Goal: Information Seeking & Learning: Learn about a topic

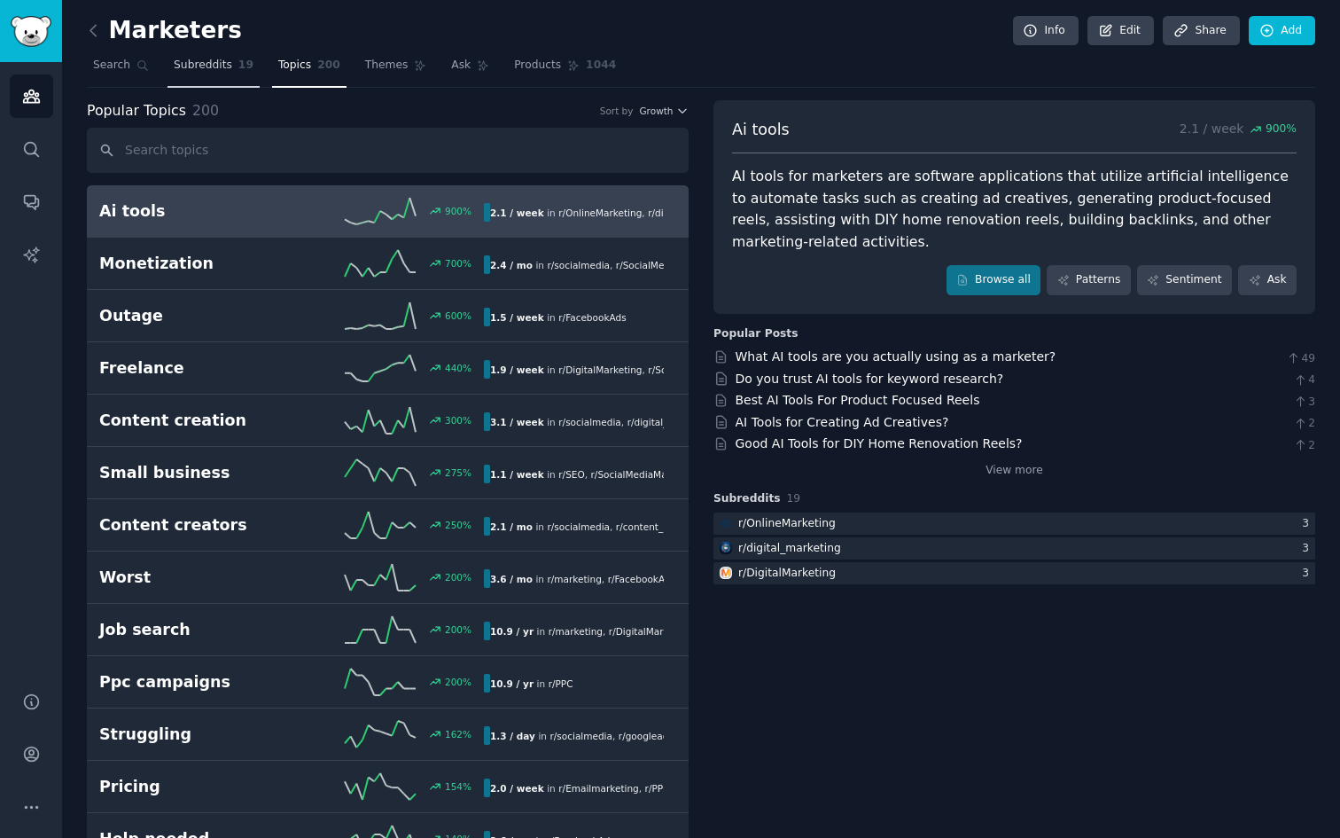
click at [216, 69] on span "Subreddits" at bounding box center [203, 66] width 59 height 16
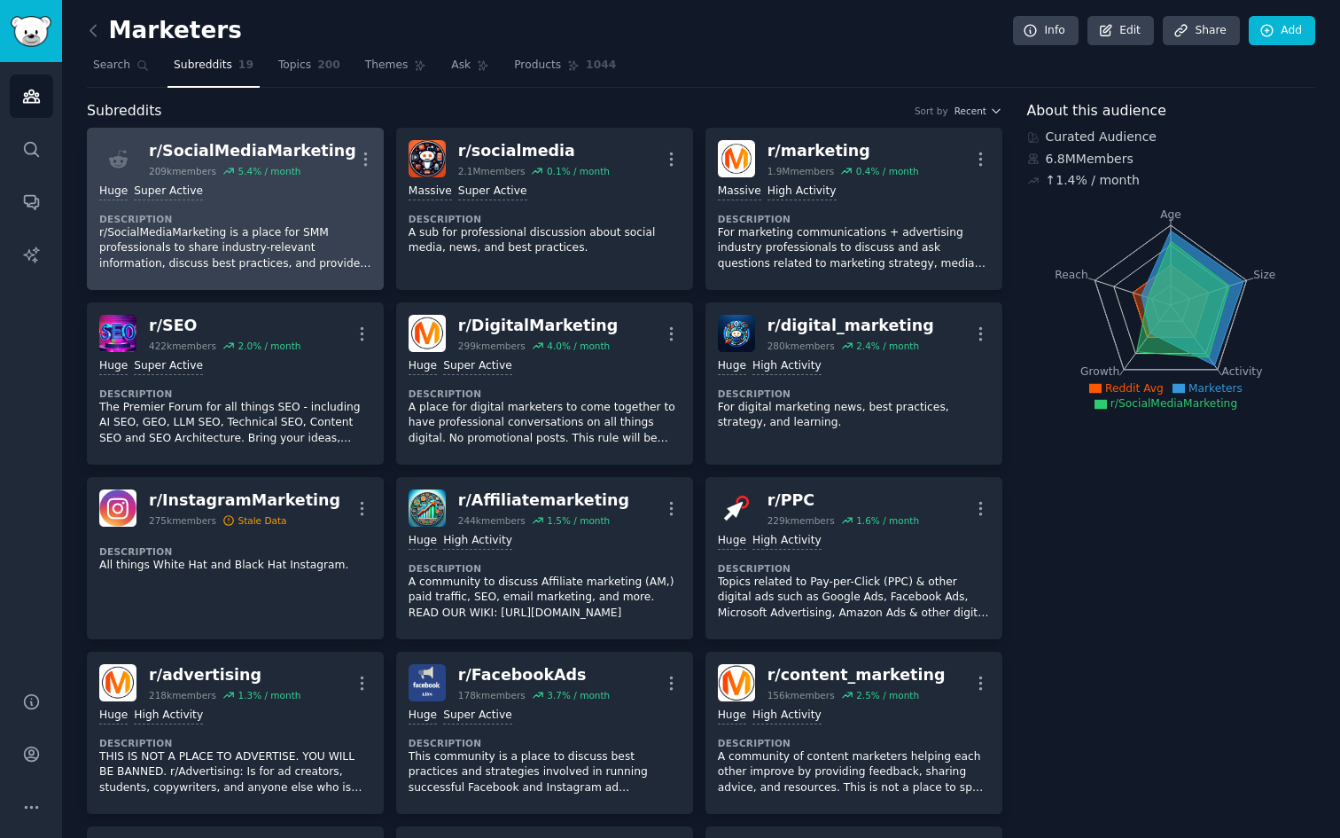
click at [259, 201] on div "Huge Super Active Description r/SocialMediaMarketing is a place for SMM profess…" at bounding box center [235, 227] width 272 height 100
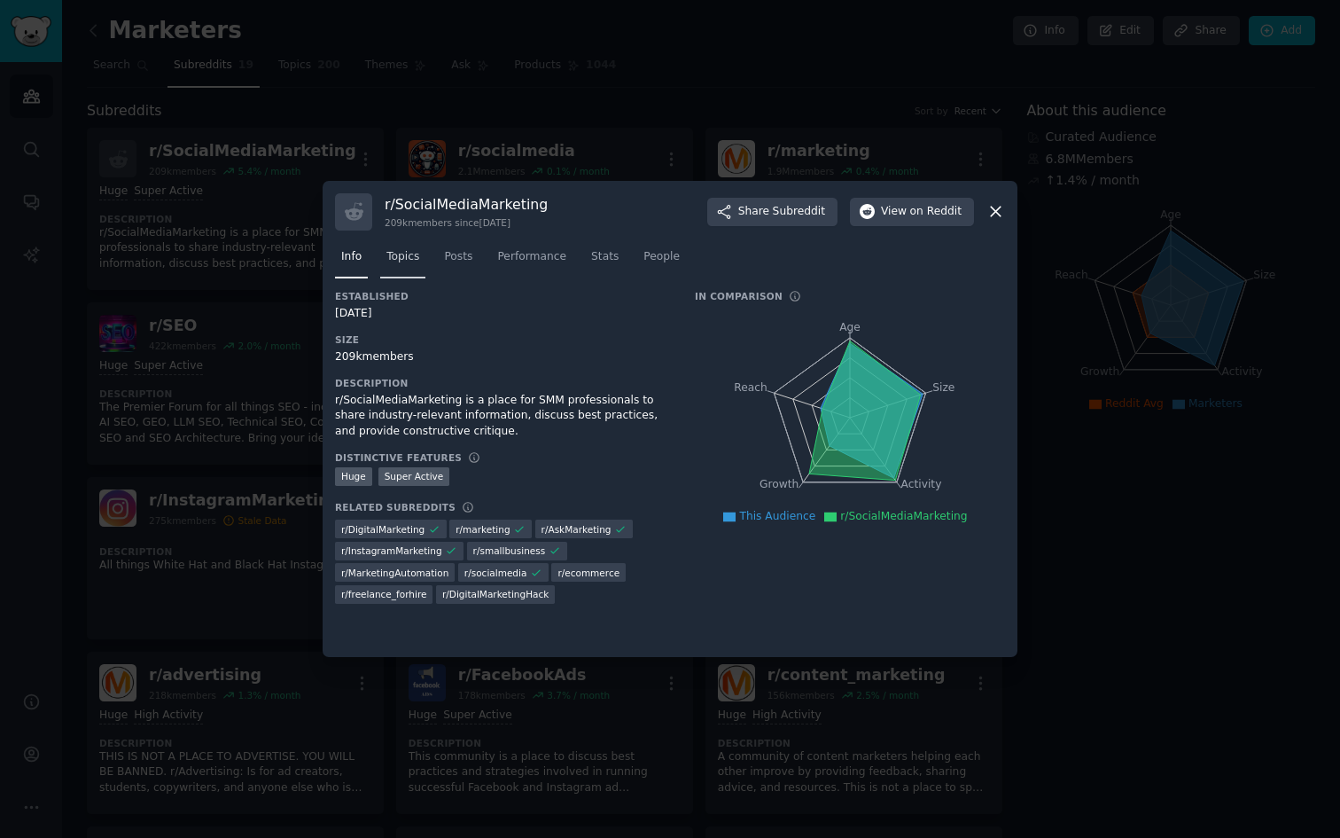
click at [416, 267] on link "Topics" at bounding box center [402, 261] width 45 height 36
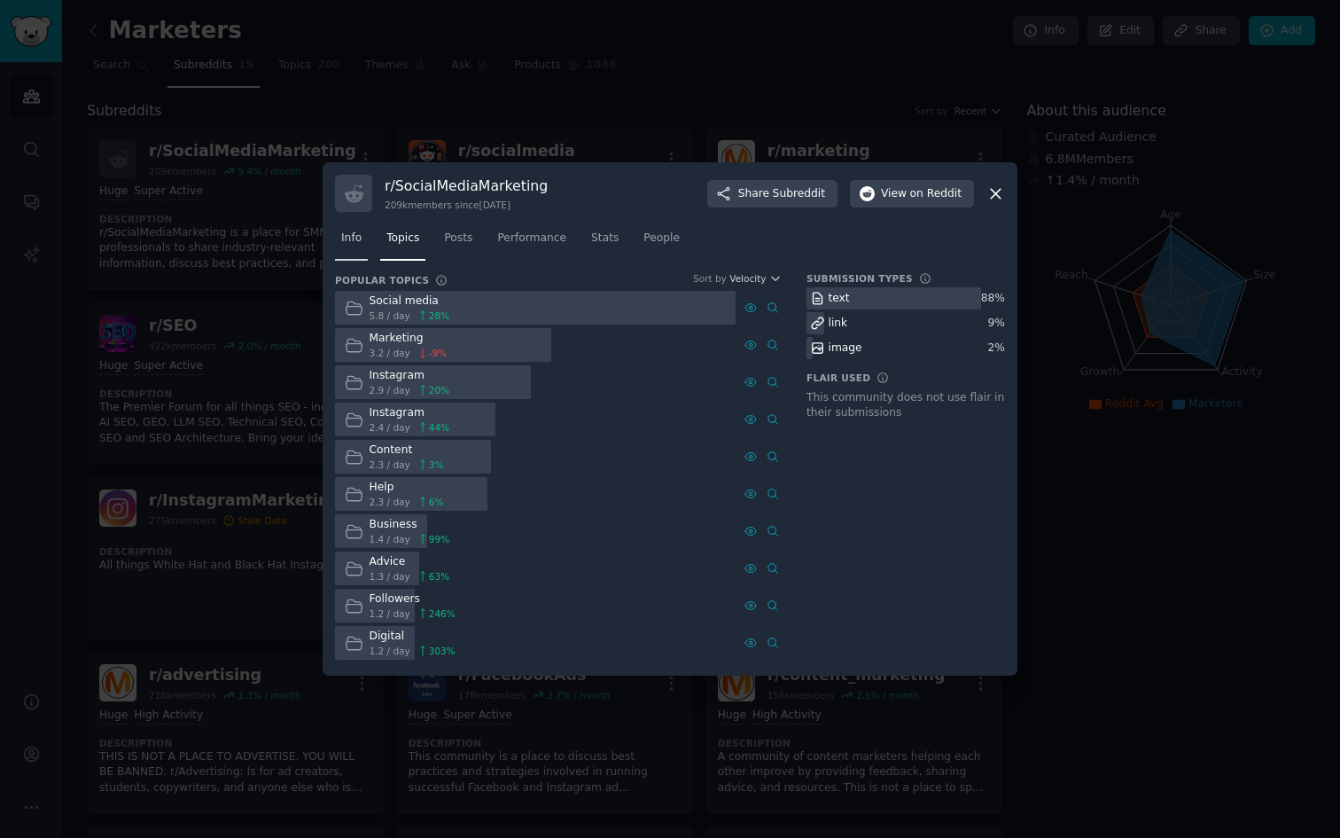
click at [349, 241] on span "Info" at bounding box center [351, 238] width 20 height 16
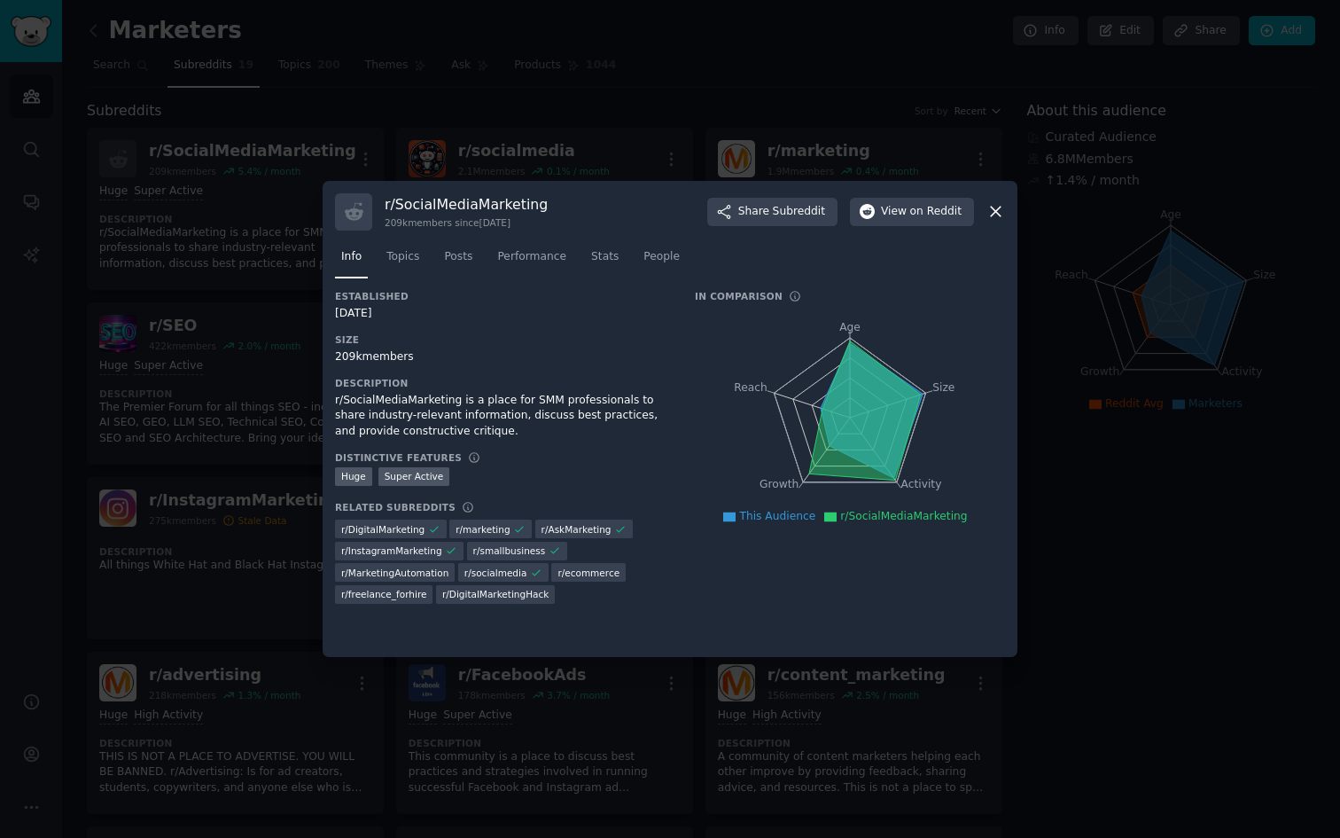
click at [751, 414] on icon "Age Size Activity Growth Reach" at bounding box center [850, 417] width 310 height 223
click at [769, 387] on icon "Age Size Activity Growth Reach" at bounding box center [850, 417] width 310 height 223
click at [1113, 388] on div at bounding box center [670, 419] width 1340 height 838
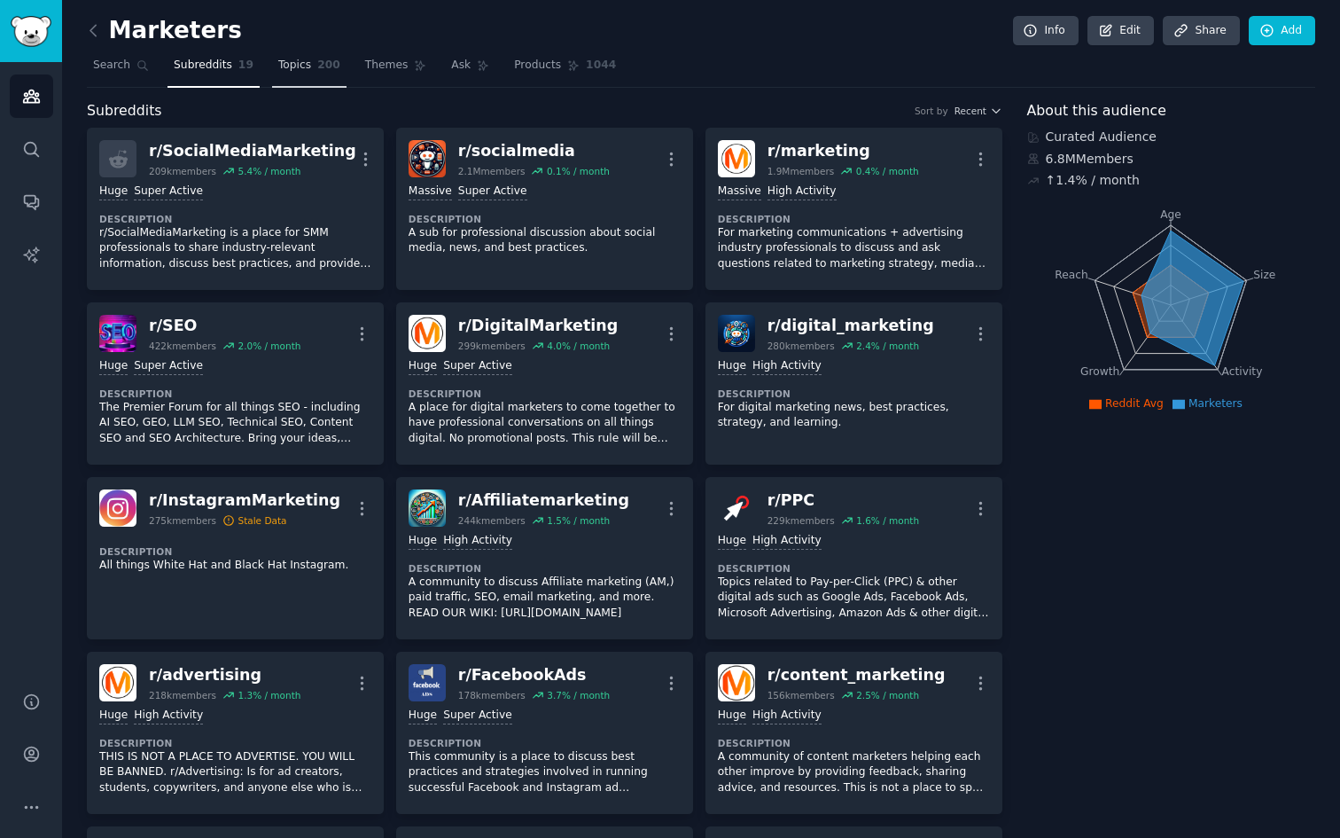
click at [297, 73] on link "Topics 200" at bounding box center [309, 69] width 74 height 36
